Goal: Find specific page/section: Find specific page/section

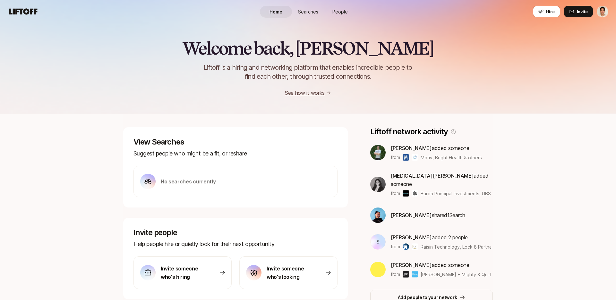
click at [25, 10] on icon at bounding box center [23, 11] width 29 height 6
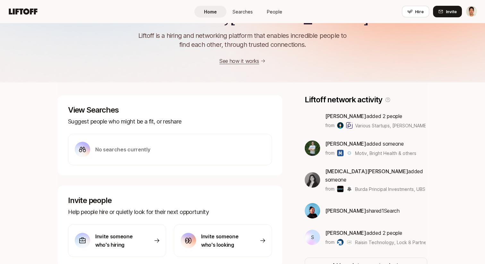
scroll to position [33, 0]
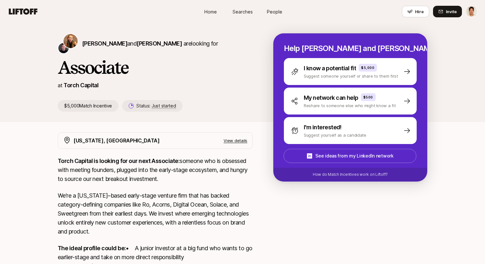
click at [136, 73] on h1 "Associate" at bounding box center [155, 67] width 195 height 19
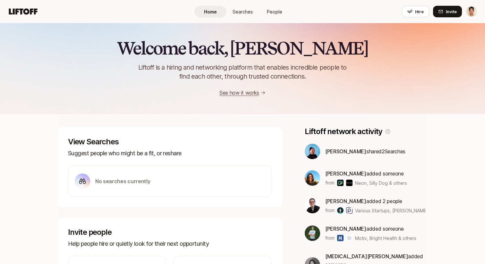
scroll to position [40, 0]
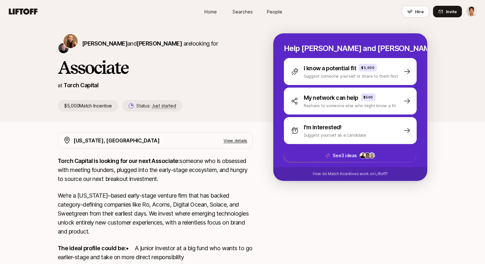
click at [261, 64] on div "Katie Reiner and Christopher Harper are looking for Associate at Torch Capital …" at bounding box center [166, 72] width 216 height 78
